Goal: Book appointment/travel/reservation

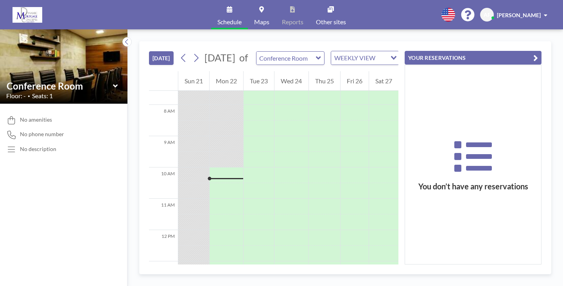
scroll to position [233, 0]
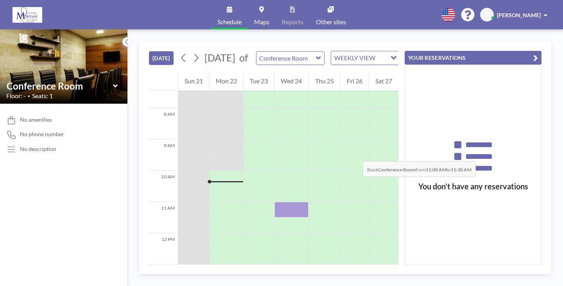
click at [287, 202] on div at bounding box center [291, 210] width 34 height 16
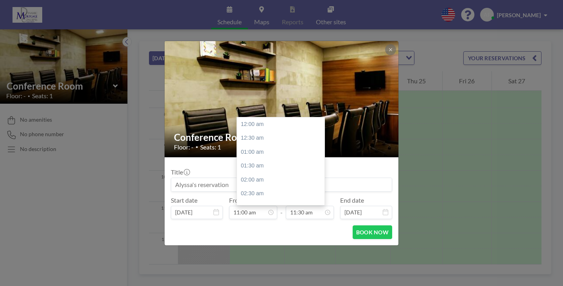
scroll to position [287, 0]
click at [260, 178] on div "12:30 pm" at bounding box center [282, 185] width 91 height 14
type input "12:30 pm"
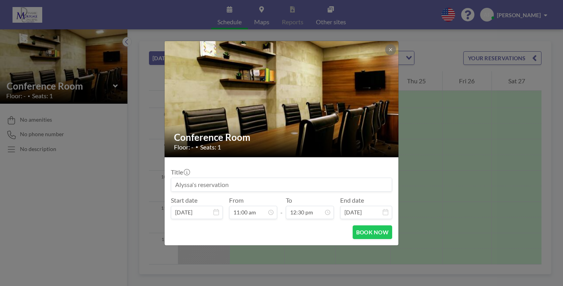
scroll to position [312, 0]
click at [236, 178] on input at bounding box center [281, 184] width 220 height 13
type input "S"
type input "[PERSON_NAME] and [PERSON_NAME]"
click at [355, 225] on button "BOOK NOW" at bounding box center [371, 232] width 39 height 14
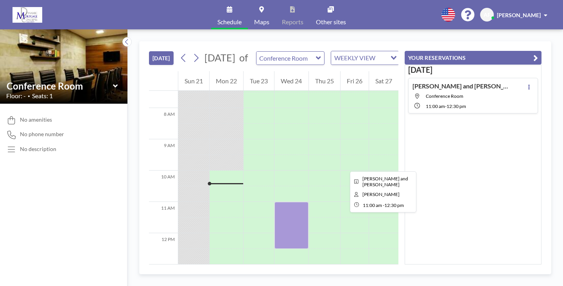
click at [276, 202] on div at bounding box center [291, 225] width 34 height 47
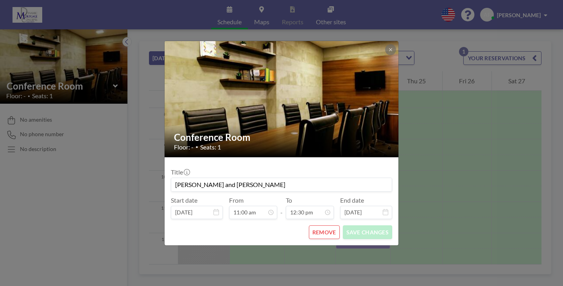
click at [405, 165] on div "Conference Room Floor: - • Seats: 1 Title [PERSON_NAME] and [PERSON_NAME] Start…" at bounding box center [281, 143] width 563 height 286
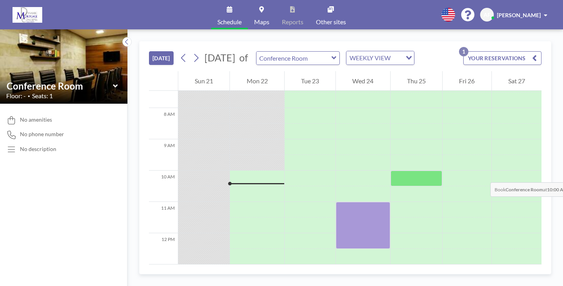
click at [390, 217] on div at bounding box center [416, 225] width 52 height 16
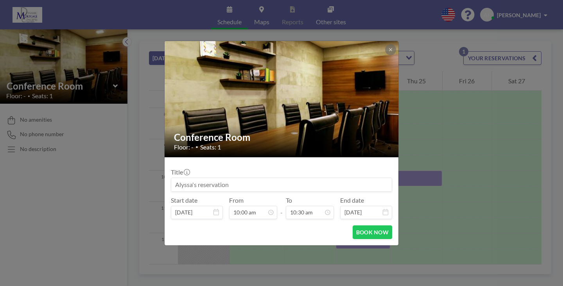
click at [421, 155] on div "Conference Room Floor: - • Seats: 1 Title Start date [DATE] From 10:00 am - To …" at bounding box center [281, 143] width 563 height 286
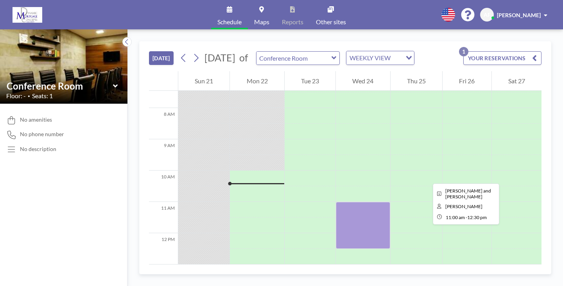
click at [343, 202] on div at bounding box center [363, 225] width 54 height 47
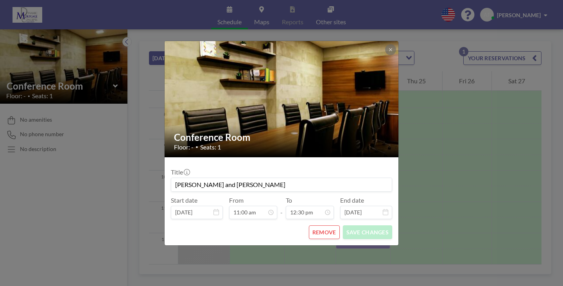
click at [417, 162] on div "Conference Room Floor: - • Seats: 1 Title [PERSON_NAME] and [PERSON_NAME] Start…" at bounding box center [281, 143] width 563 height 286
